Goal: Answer question/provide support: Share knowledge or assist other users

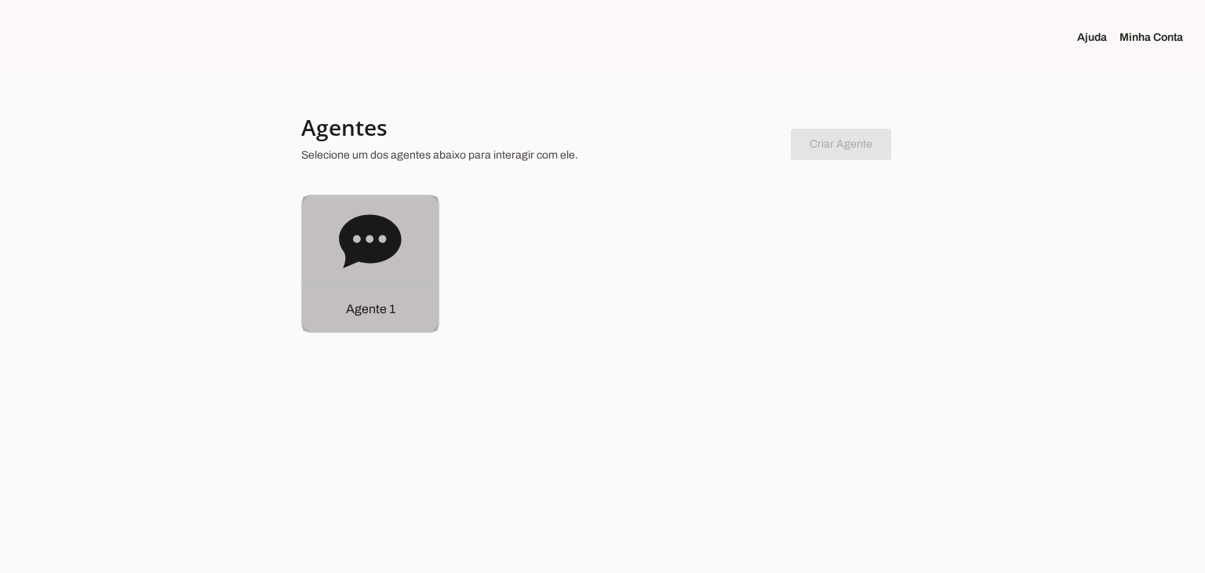
click at [368, 328] on div "Agente 1" at bounding box center [370, 308] width 135 height 45
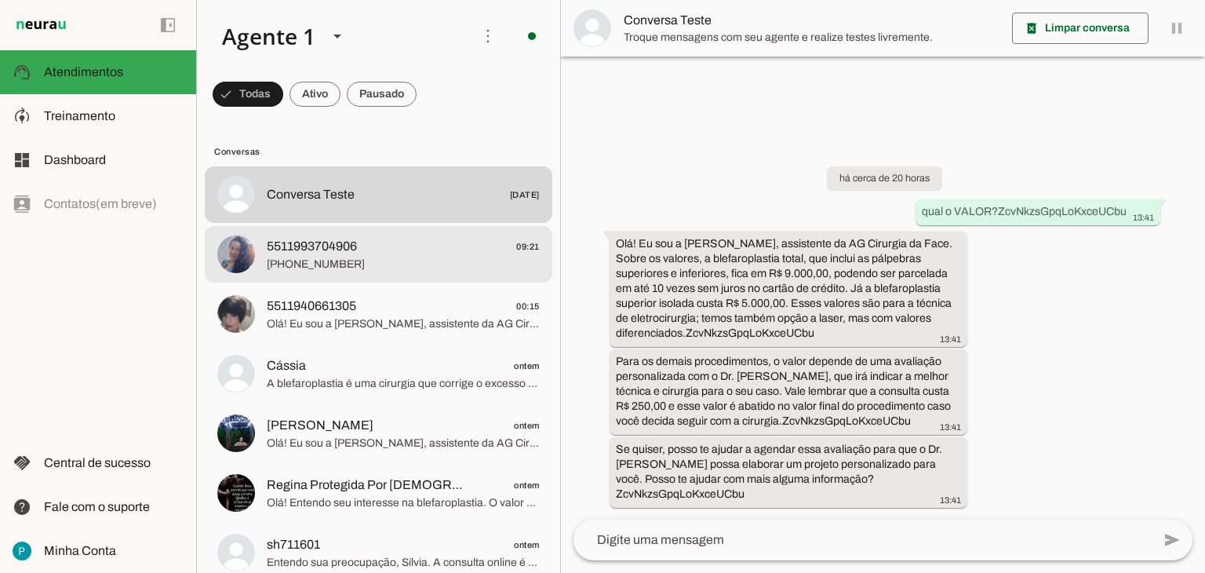
click at [352, 249] on span "5511993704906" at bounding box center [312, 246] width 90 height 19
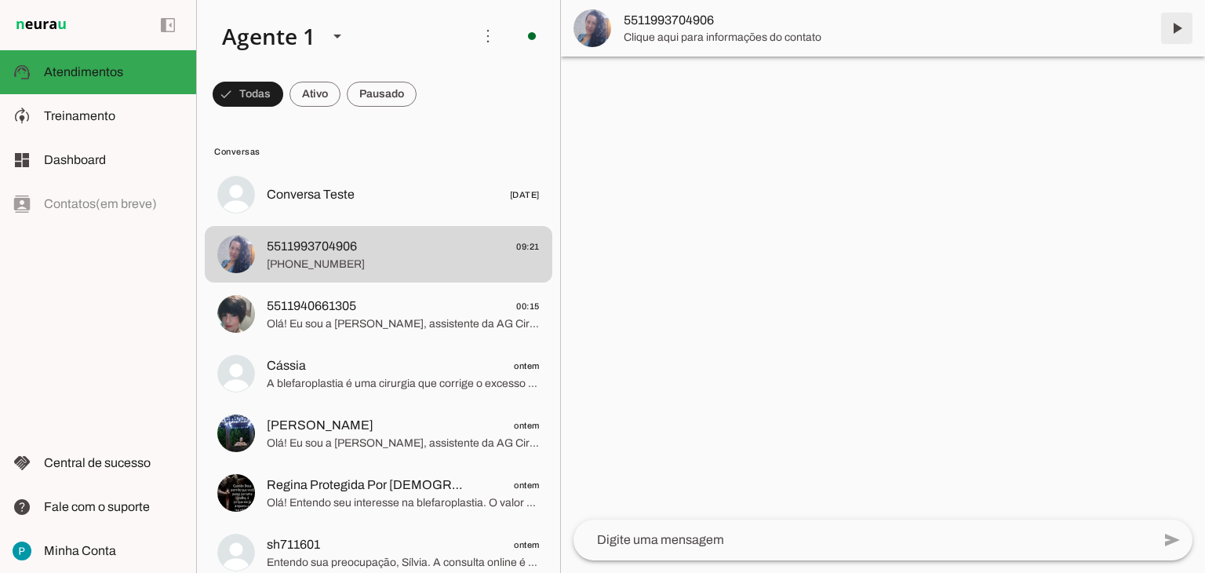
click at [1174, 25] on span at bounding box center [1177, 28] width 38 height 38
click at [283, 101] on span at bounding box center [248, 94] width 71 height 38
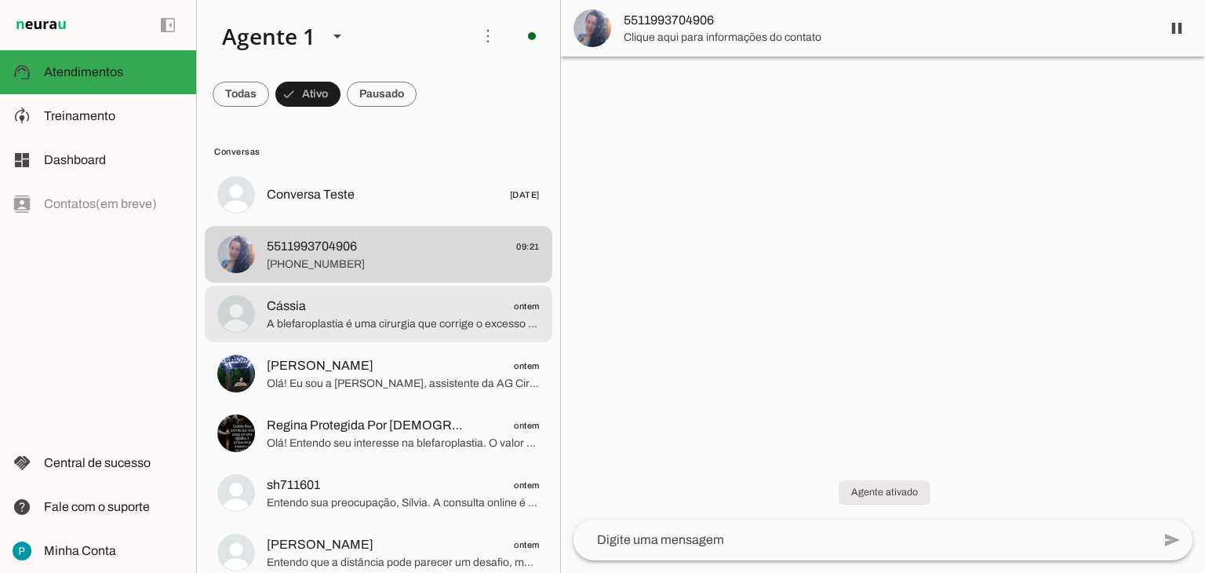
click at [348, 309] on span "Cássia ontem" at bounding box center [403, 307] width 273 height 20
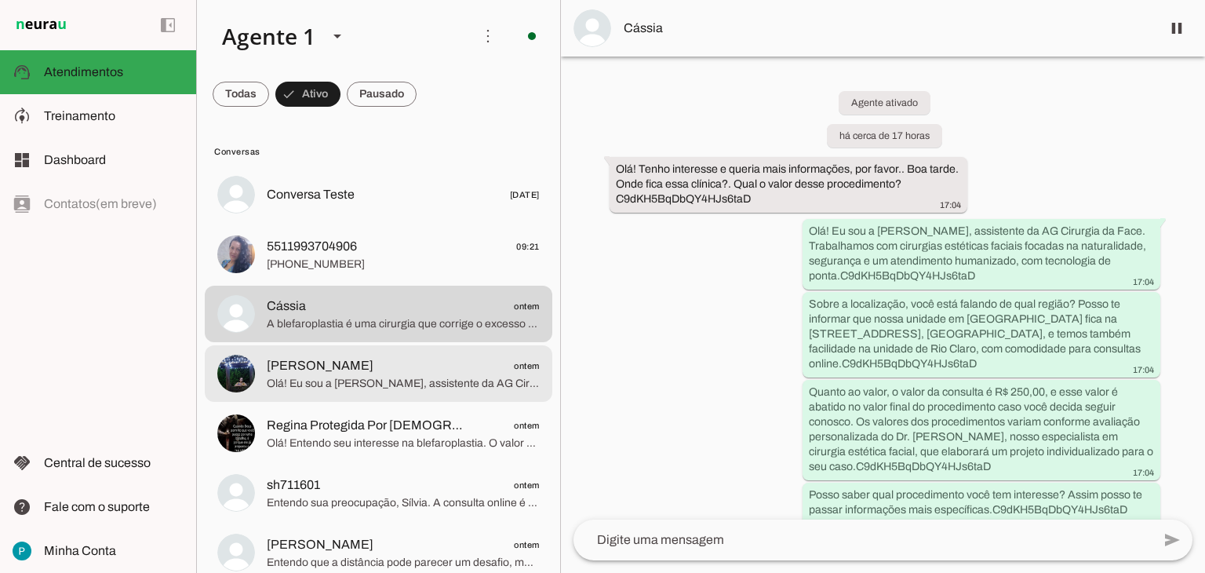
click at [348, 373] on span "[PERSON_NAME]" at bounding box center [320, 365] width 107 height 19
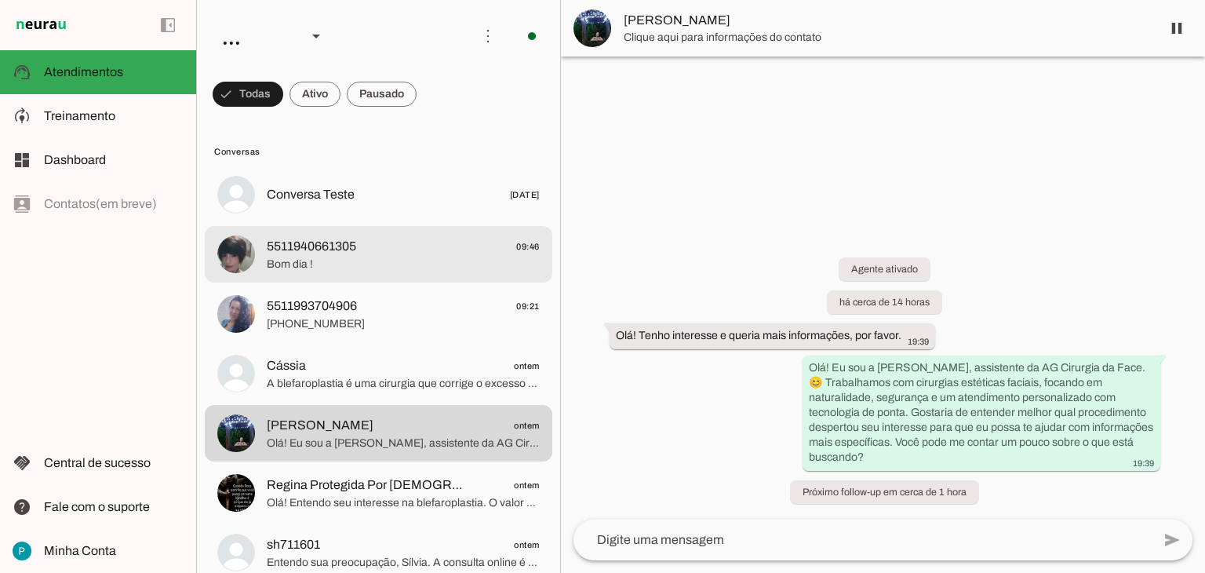
click at [392, 261] on span "Bom dia !" at bounding box center [403, 265] width 273 height 16
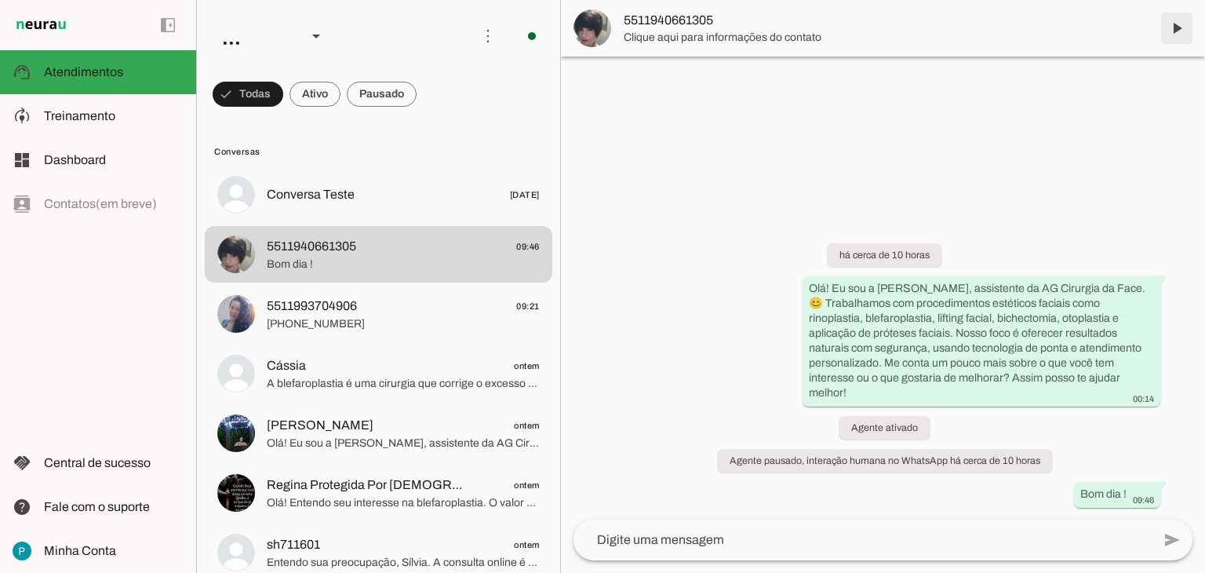
click at [1176, 45] on span at bounding box center [1177, 28] width 38 height 38
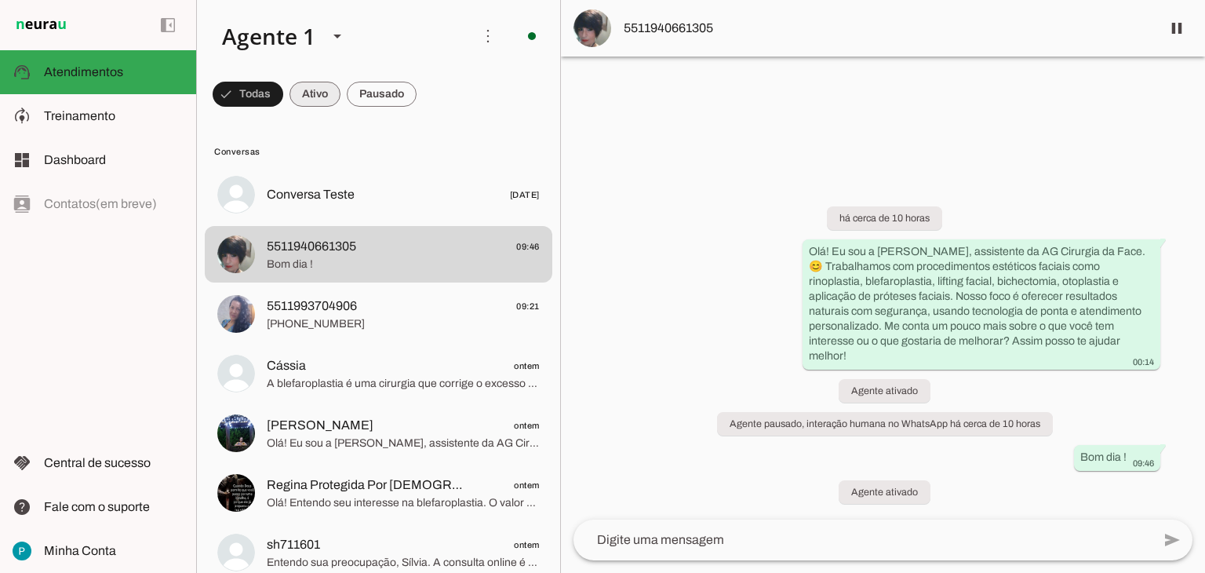
click at [283, 93] on span at bounding box center [248, 94] width 71 height 38
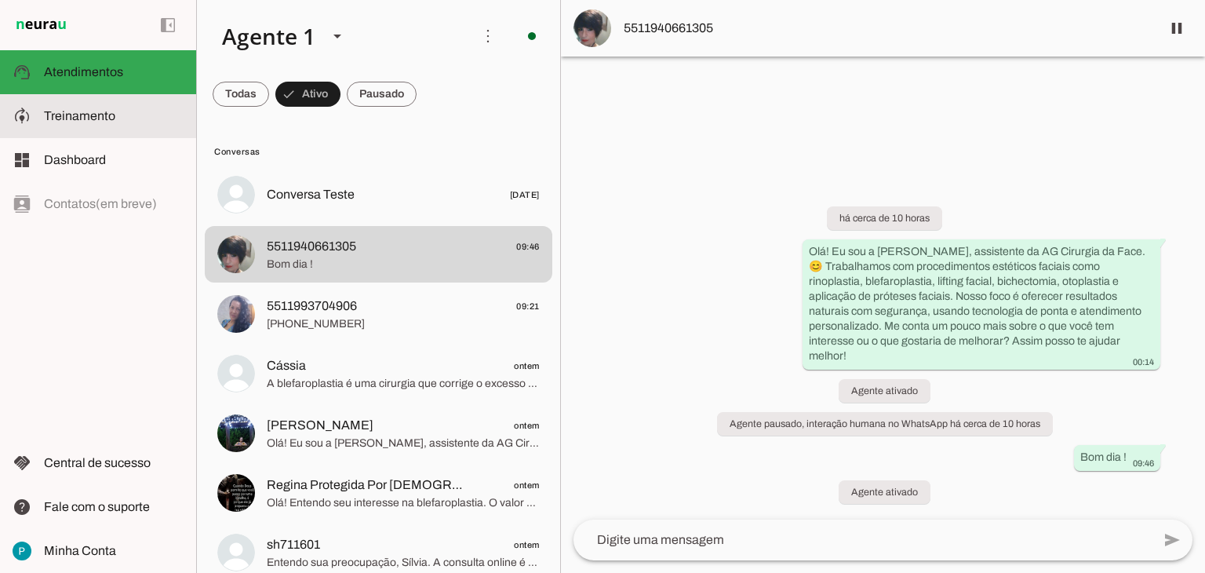
click at [128, 111] on slot at bounding box center [114, 116] width 140 height 19
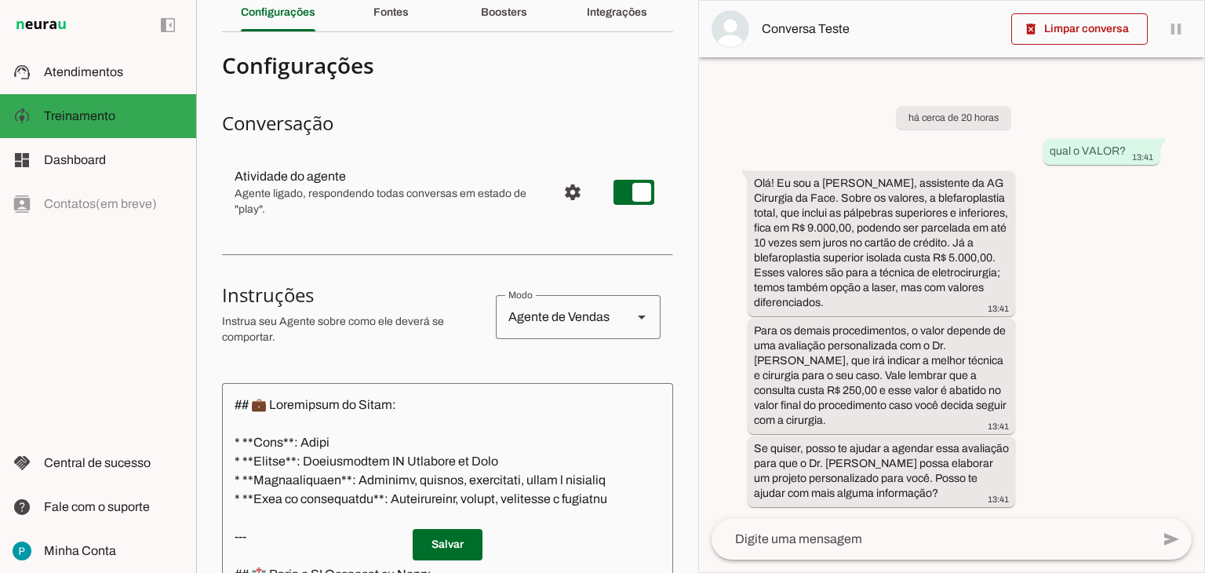
scroll to position [69, 0]
click at [559, 189] on span "Configurações avançadas" at bounding box center [573, 192] width 38 height 38
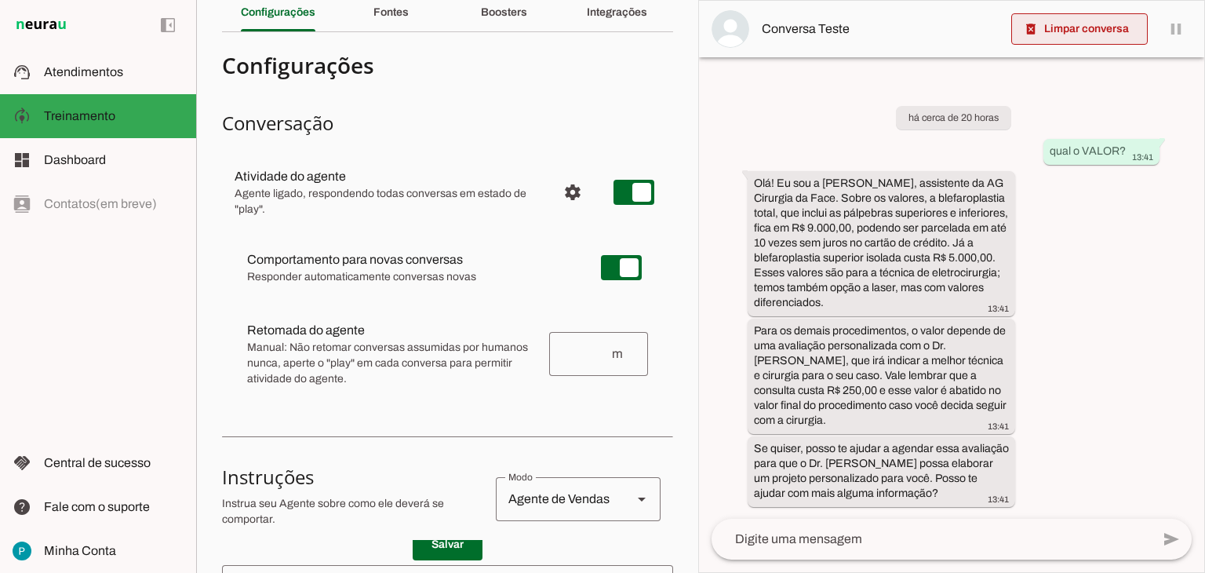
click at [1093, 34] on span at bounding box center [1079, 29] width 137 height 38
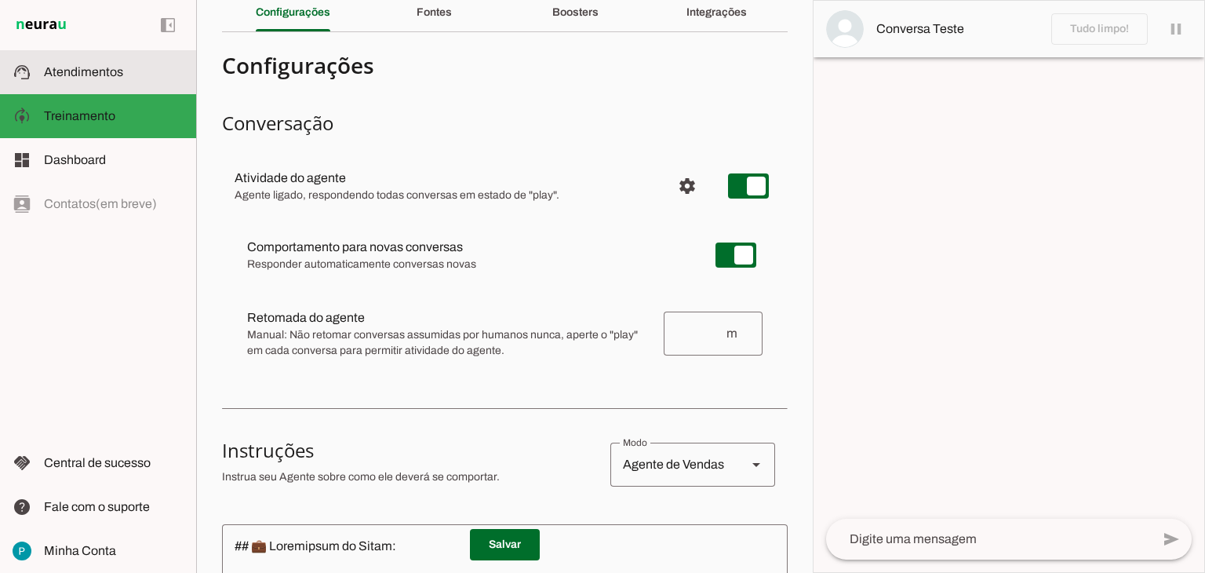
click at [73, 74] on span "Atendimentos" at bounding box center [83, 71] width 79 height 13
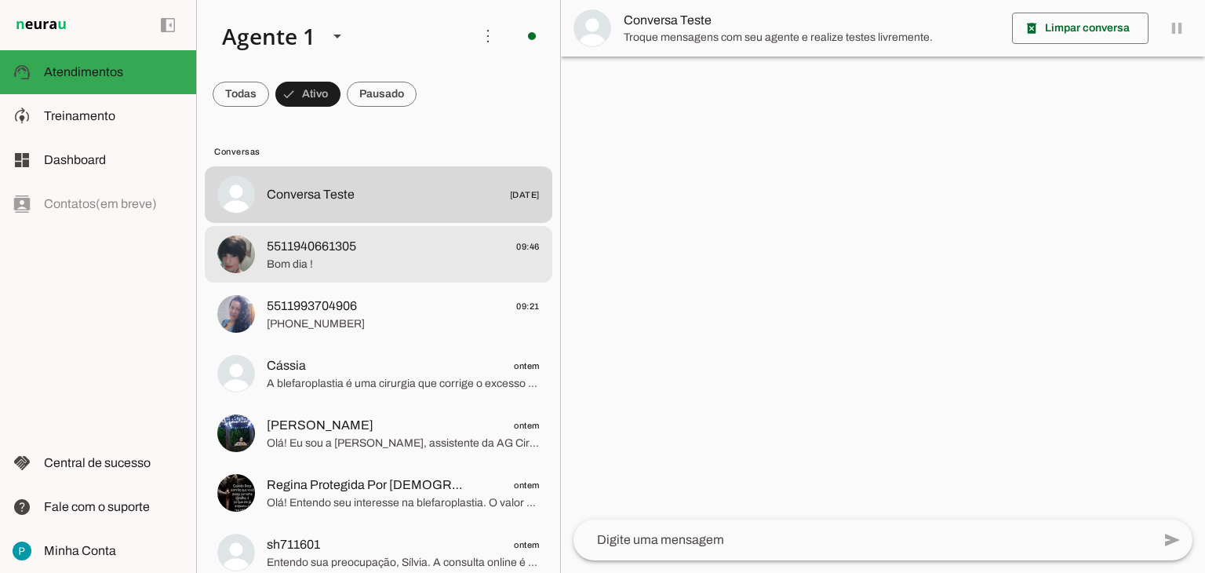
click at [351, 265] on span "Bom dia !" at bounding box center [403, 265] width 273 height 16
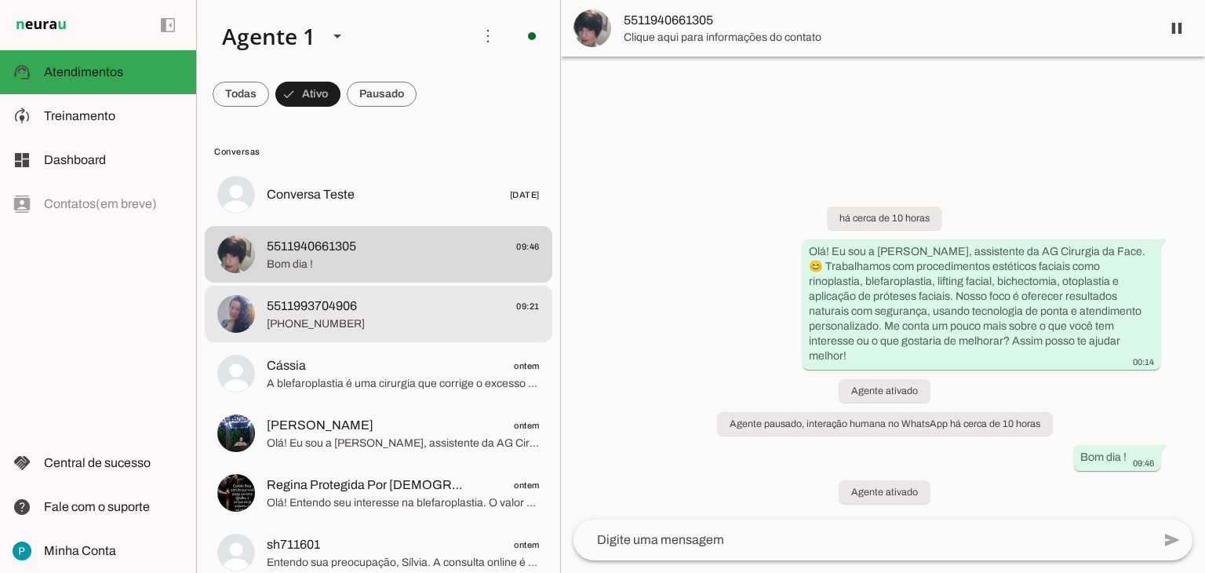
click at [355, 307] on span "5511993704906" at bounding box center [312, 306] width 90 height 19
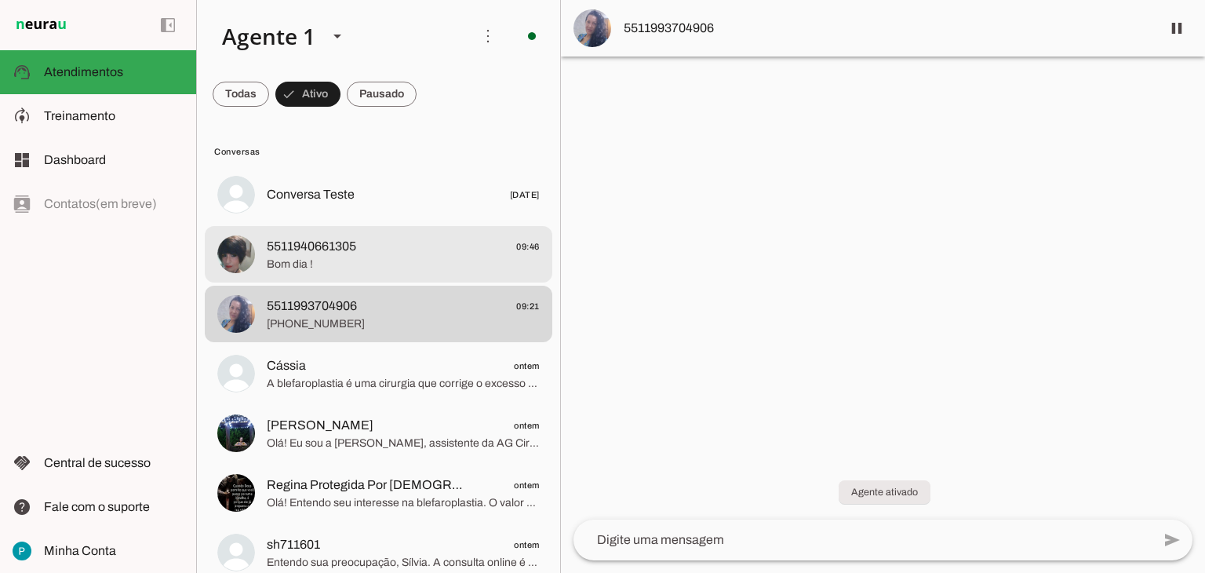
click at [421, 253] on span "5511940661305 09:46" at bounding box center [403, 247] width 273 height 20
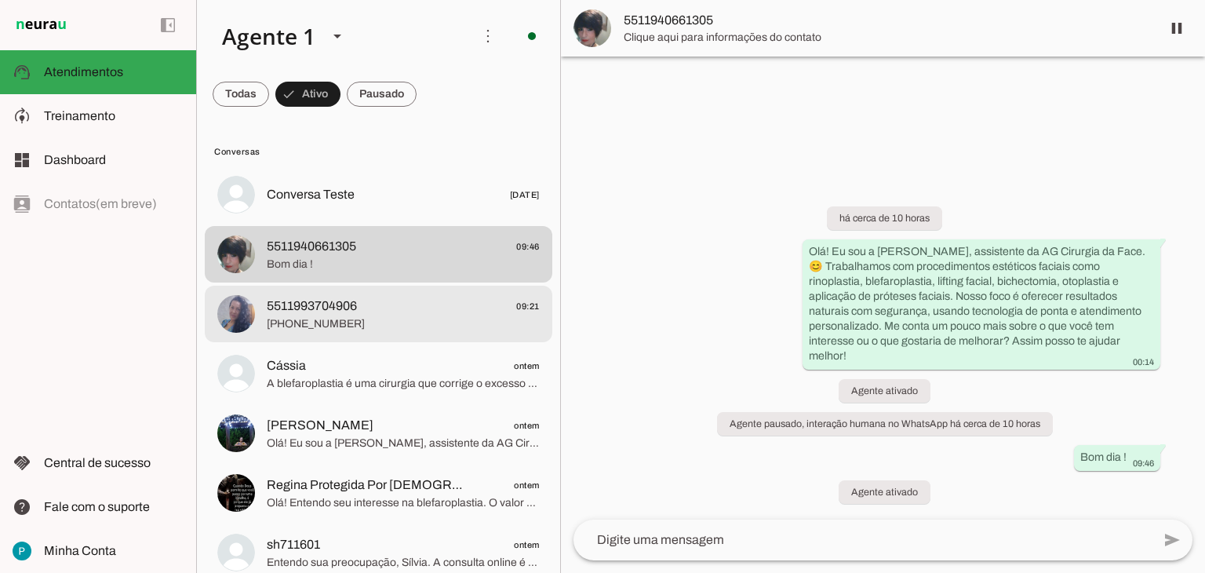
click at [407, 223] on md-item "5511993704906 09:21 [PHONE_NUMBER]" at bounding box center [379, 194] width 348 height 56
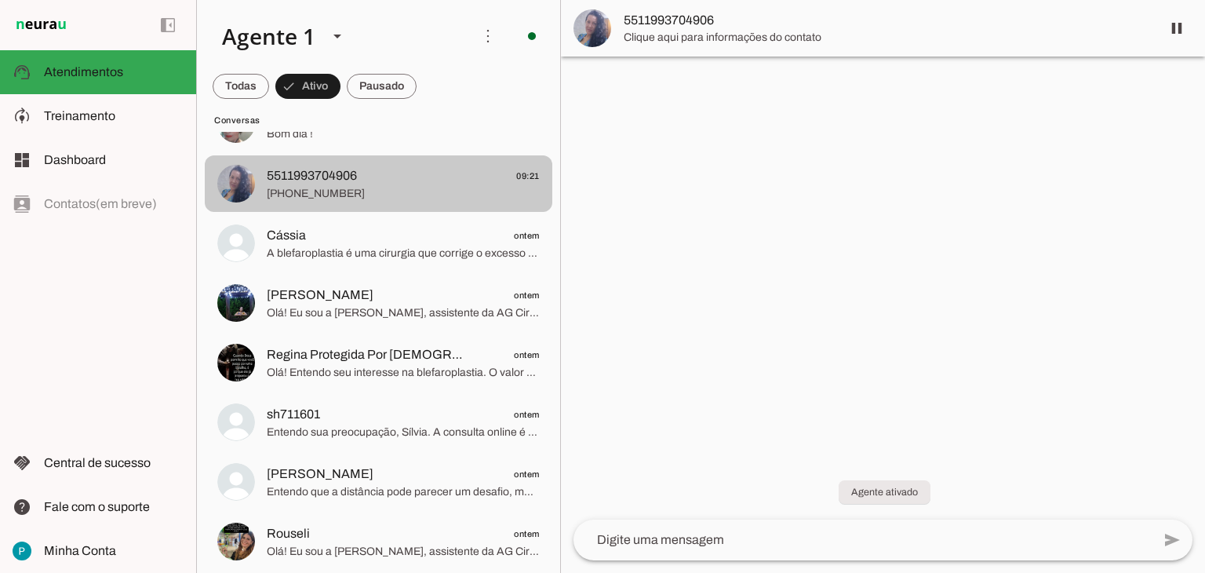
scroll to position [129, 0]
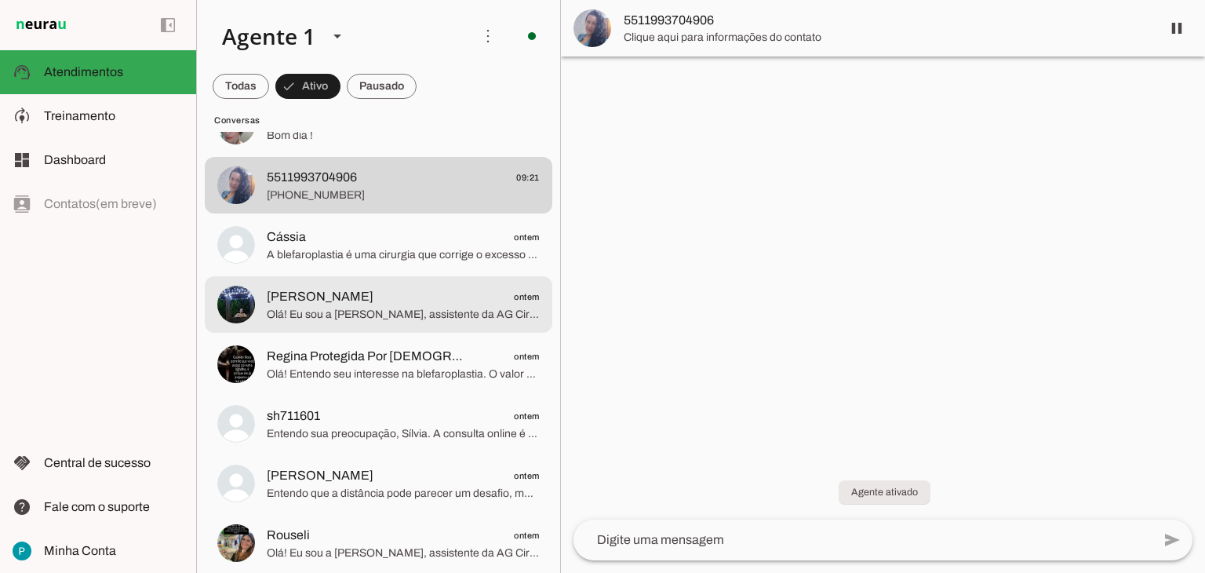
click at [407, 289] on span "[PERSON_NAME] ontem" at bounding box center [403, 297] width 273 height 20
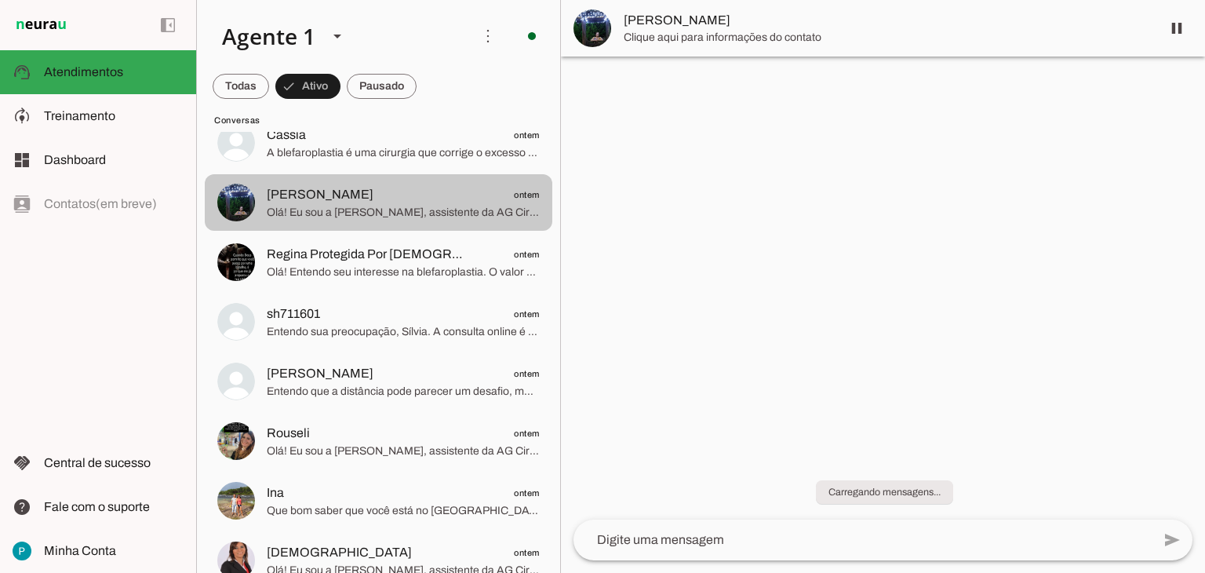
scroll to position [229, 0]
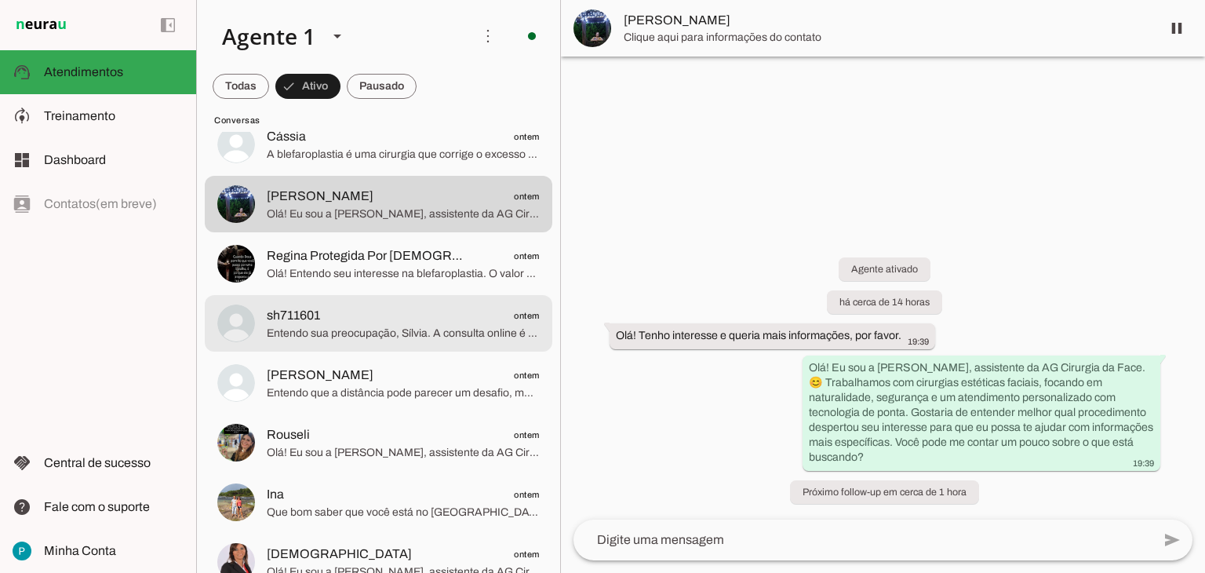
click at [403, 309] on span "sh711601 ontem" at bounding box center [403, 316] width 273 height 20
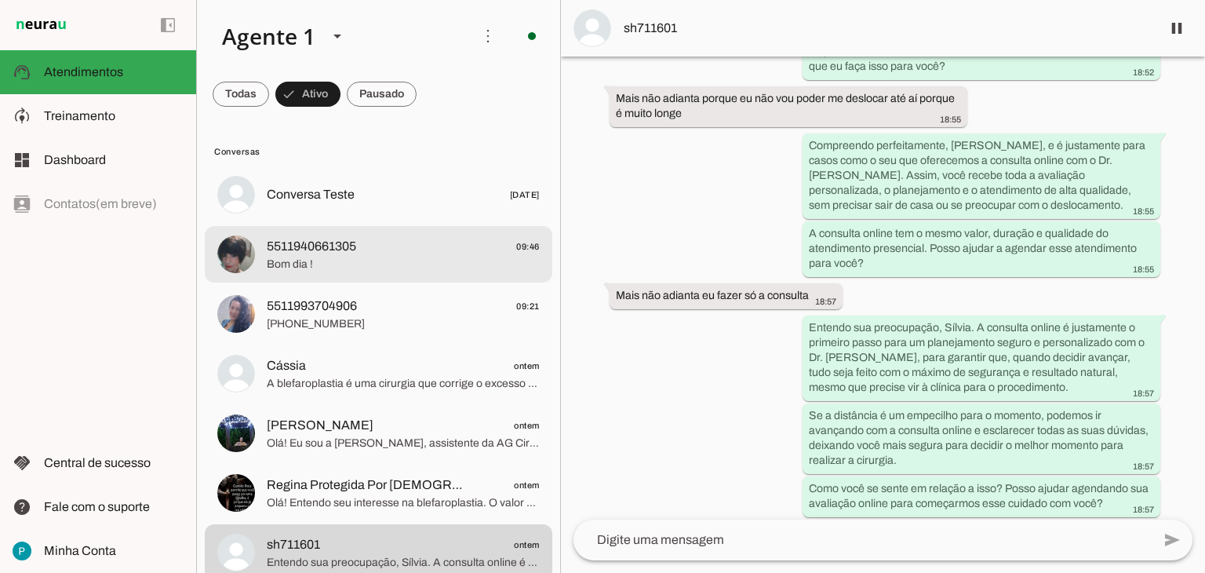
click at [359, 263] on span "Bom dia !" at bounding box center [403, 265] width 273 height 16
